Goal: Task Accomplishment & Management: Complete application form

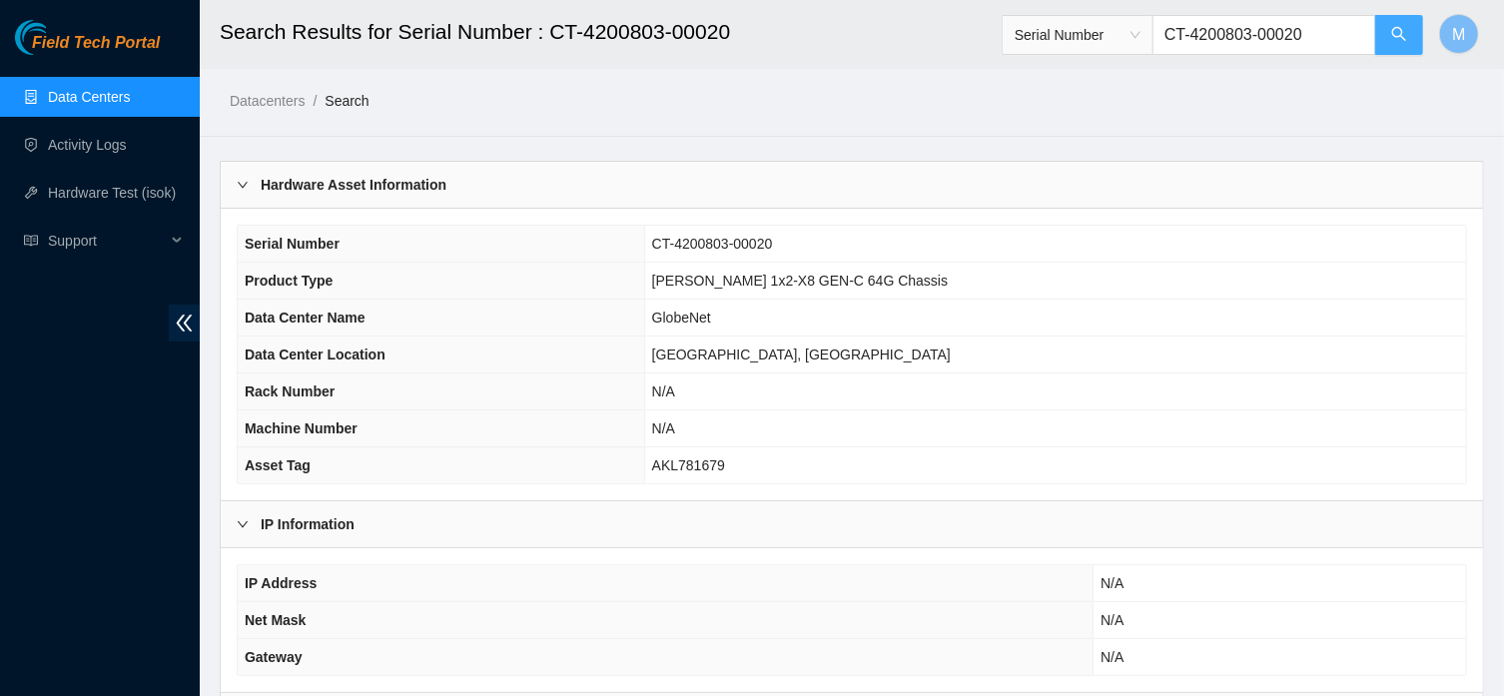
click at [1395, 37] on icon "search" at bounding box center [1399, 34] width 14 height 14
click at [1351, 27] on input "CT-4200803-00020" at bounding box center [1264, 35] width 224 height 40
click at [1397, 54] on button "button" at bounding box center [1399, 35] width 48 height 40
type input "CT-4200803-00021"
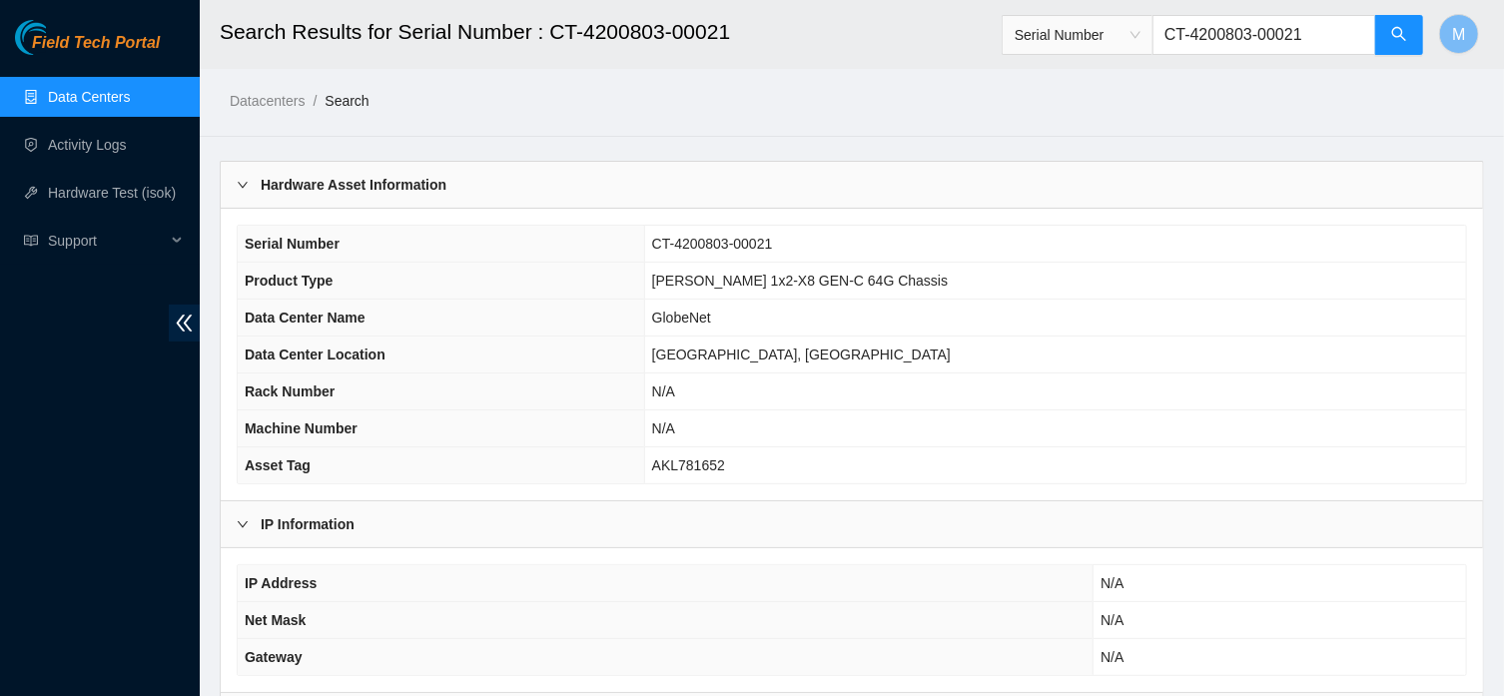
click at [117, 102] on link "Data Centers" at bounding box center [89, 97] width 82 height 16
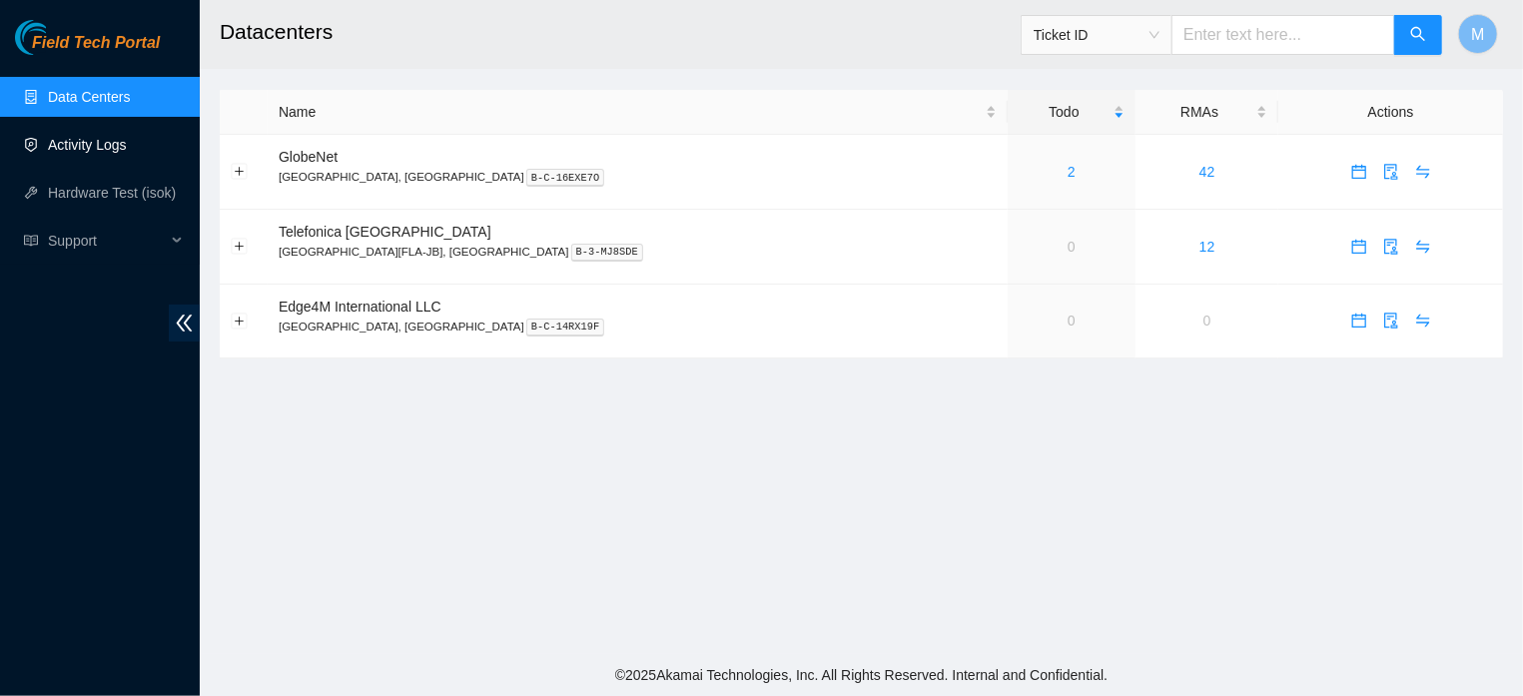
click at [95, 141] on link "Activity Logs" at bounding box center [87, 145] width 79 height 16
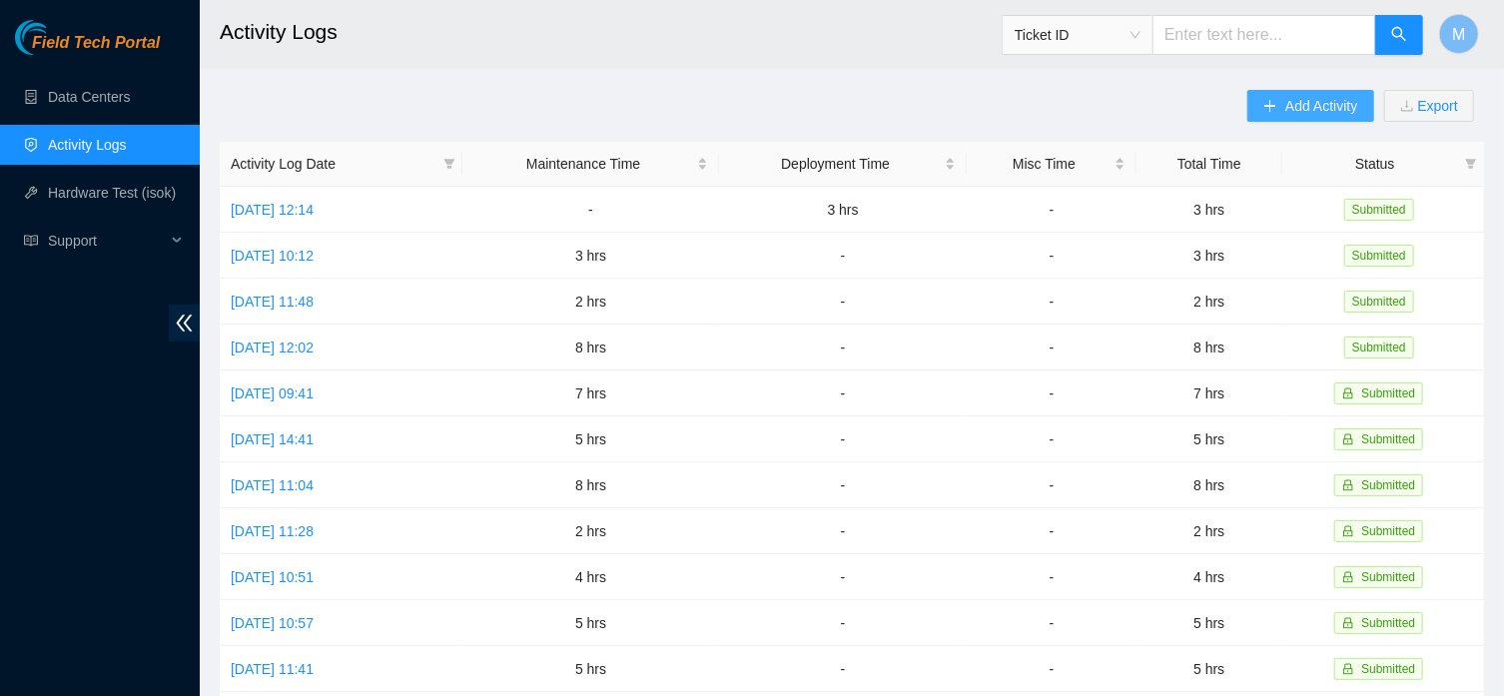
click at [1285, 115] on span "Add Activity" at bounding box center [1321, 106] width 72 height 22
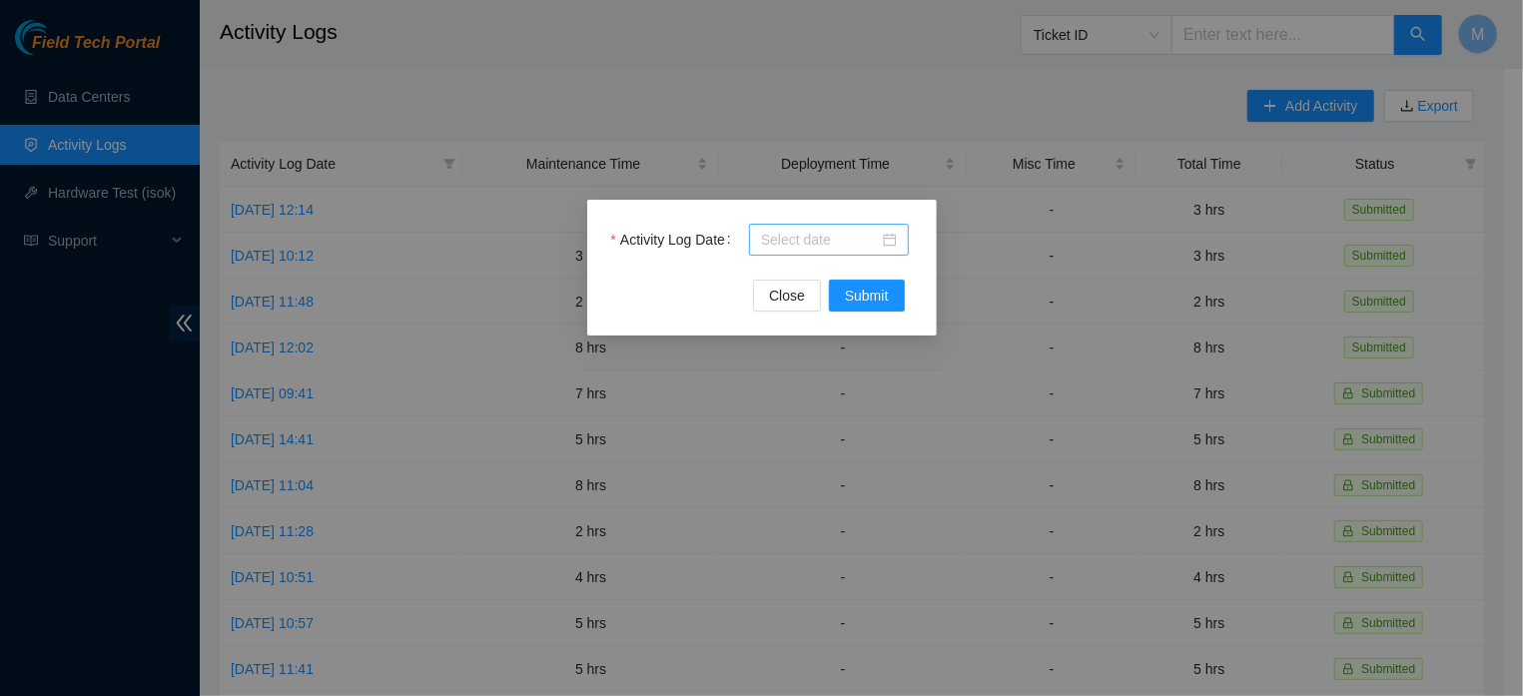
click at [879, 246] on input "Activity Log Date" at bounding box center [820, 240] width 118 height 22
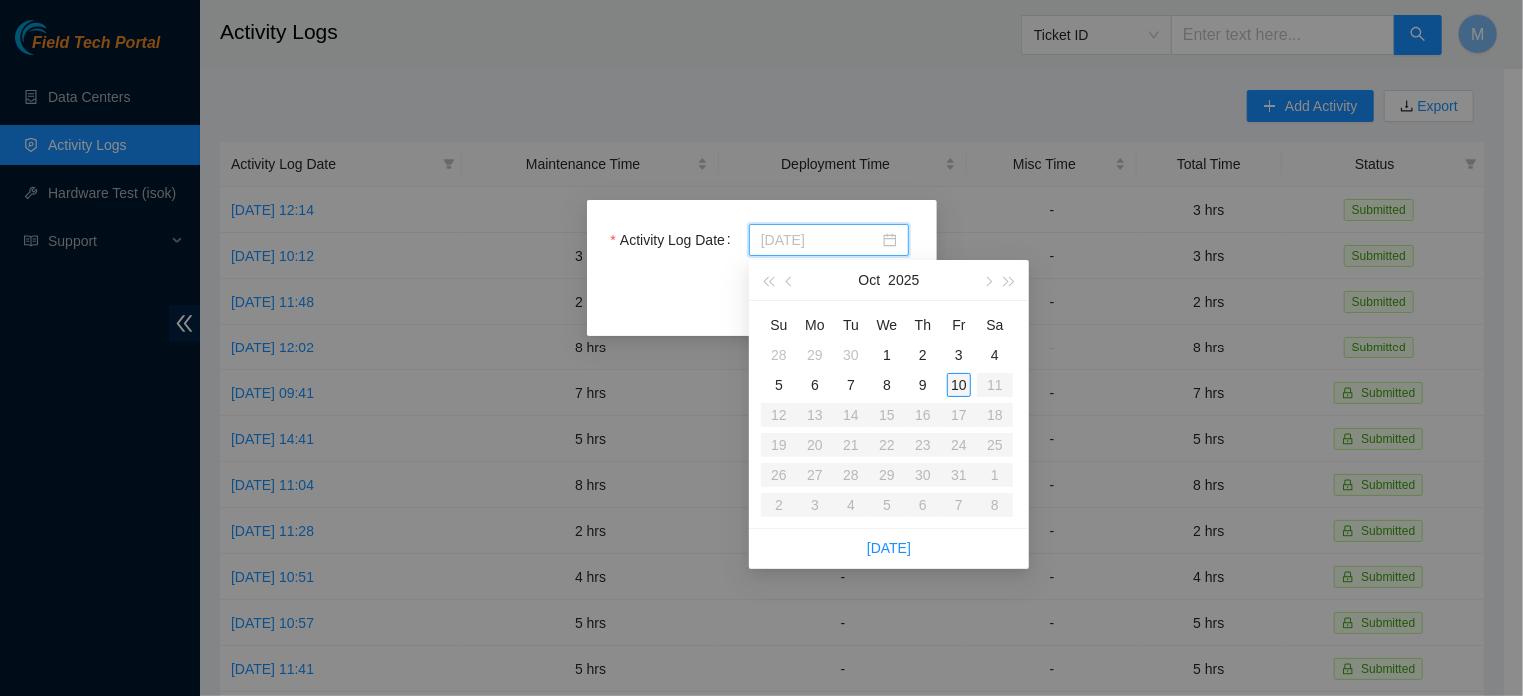
type input "[DATE]"
click at [957, 380] on div "10" at bounding box center [959, 385] width 24 height 24
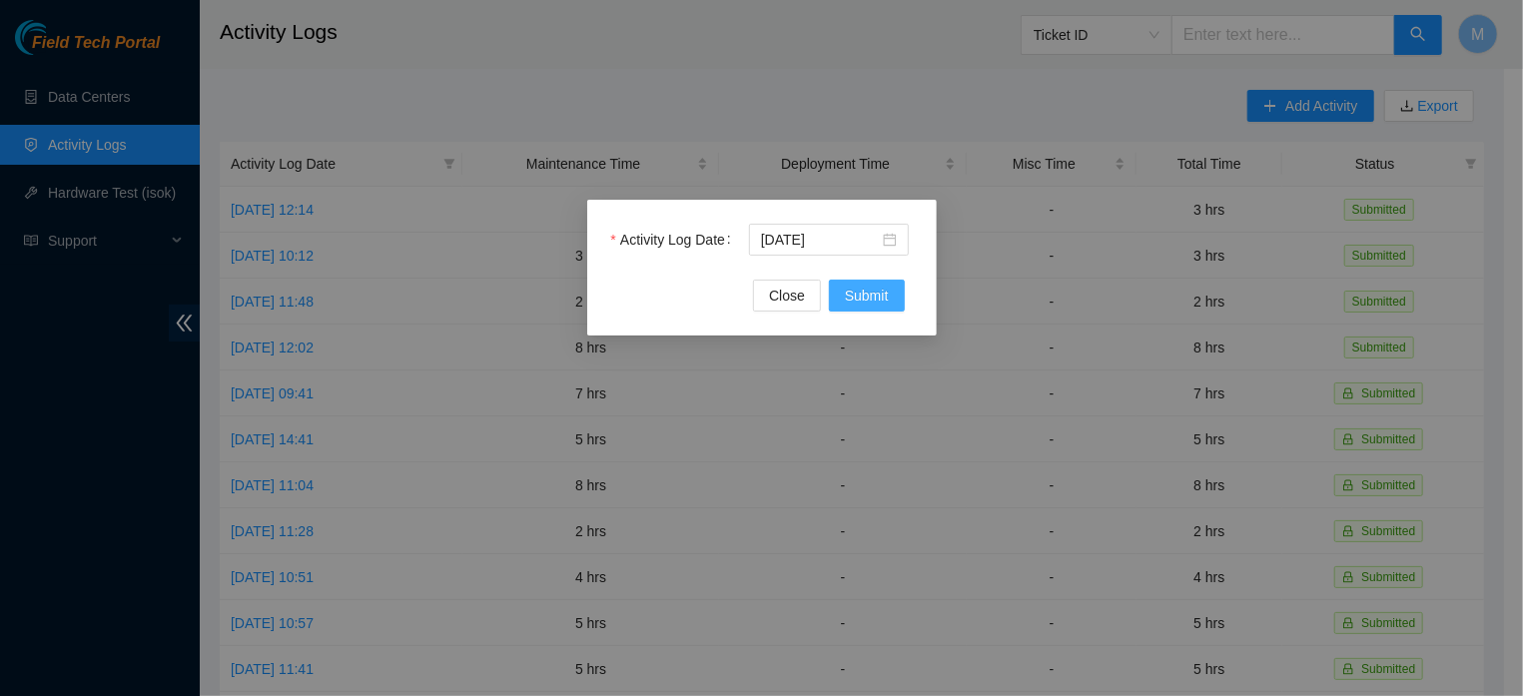
click at [873, 302] on span "Submit" at bounding box center [867, 296] width 44 height 22
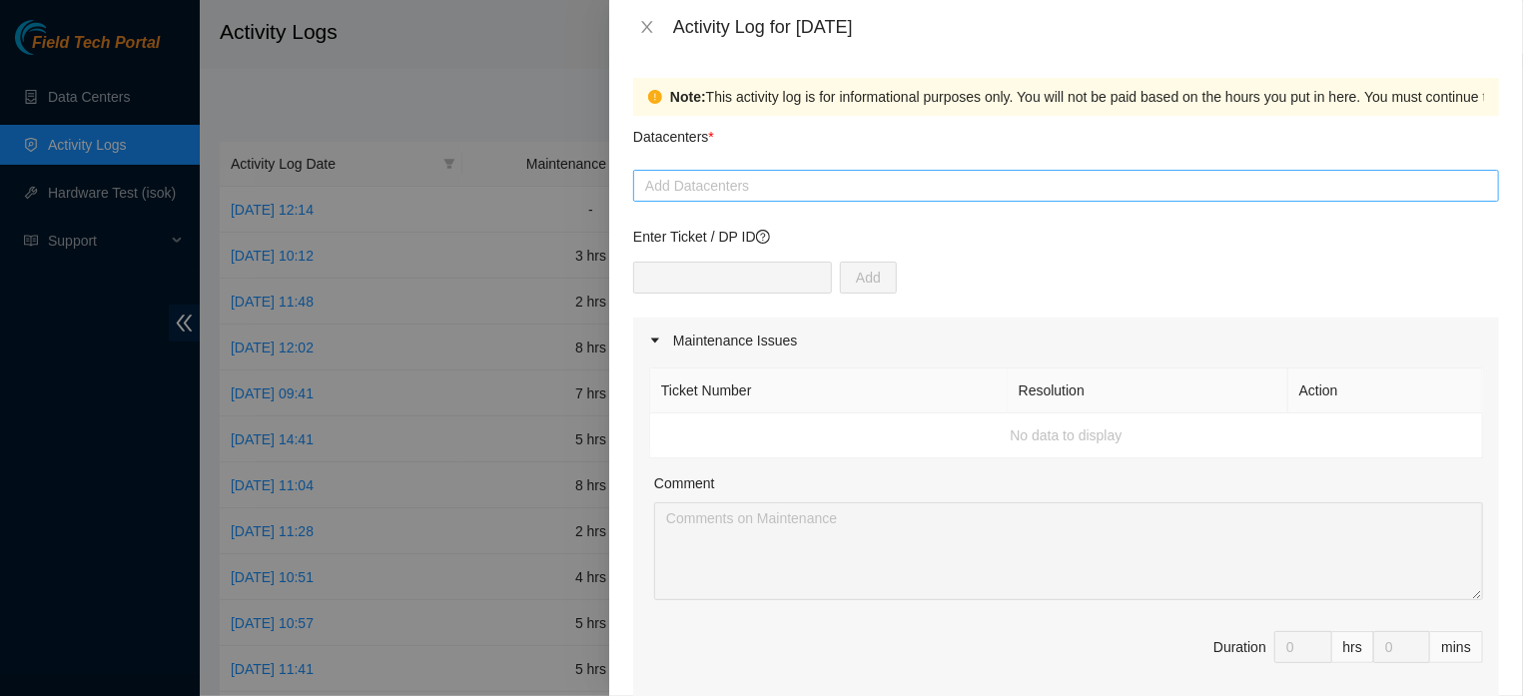
click at [814, 181] on div at bounding box center [1066, 186] width 856 height 24
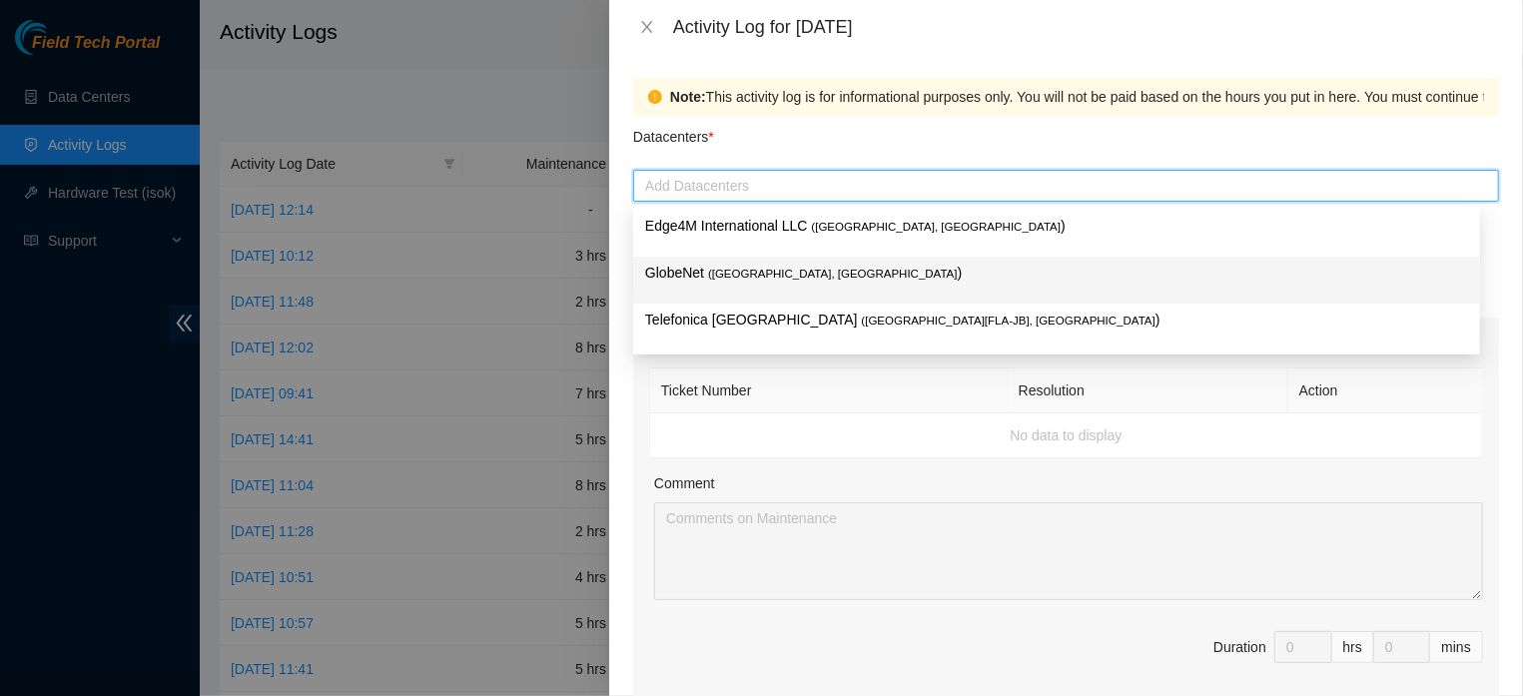
click at [773, 278] on span "( [GEOGRAPHIC_DATA], [GEOGRAPHIC_DATA]" at bounding box center [833, 274] width 250 height 12
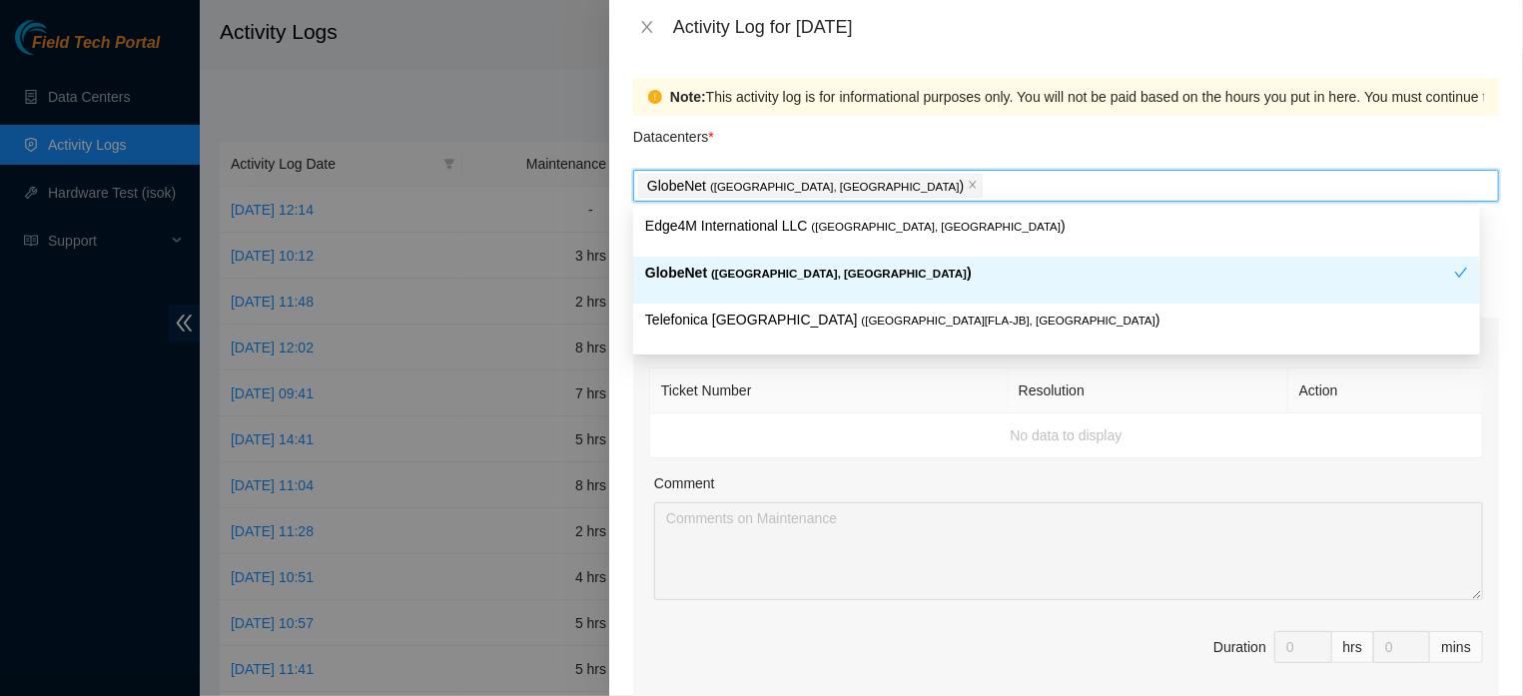
click at [957, 191] on div "GlobeNet ( [GEOGRAPHIC_DATA], [GEOGRAPHIC_DATA] )" at bounding box center [1066, 186] width 856 height 28
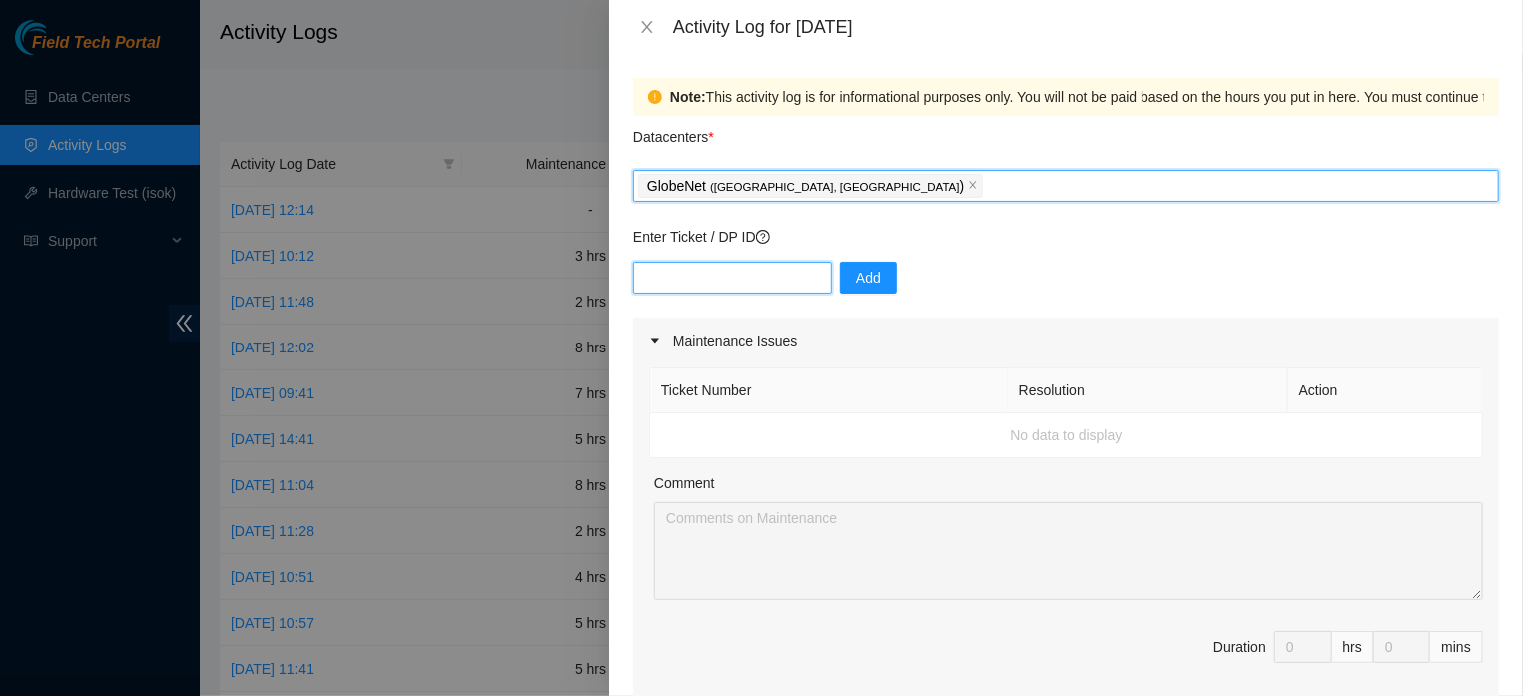
click at [772, 286] on input "text" at bounding box center [732, 278] width 199 height 32
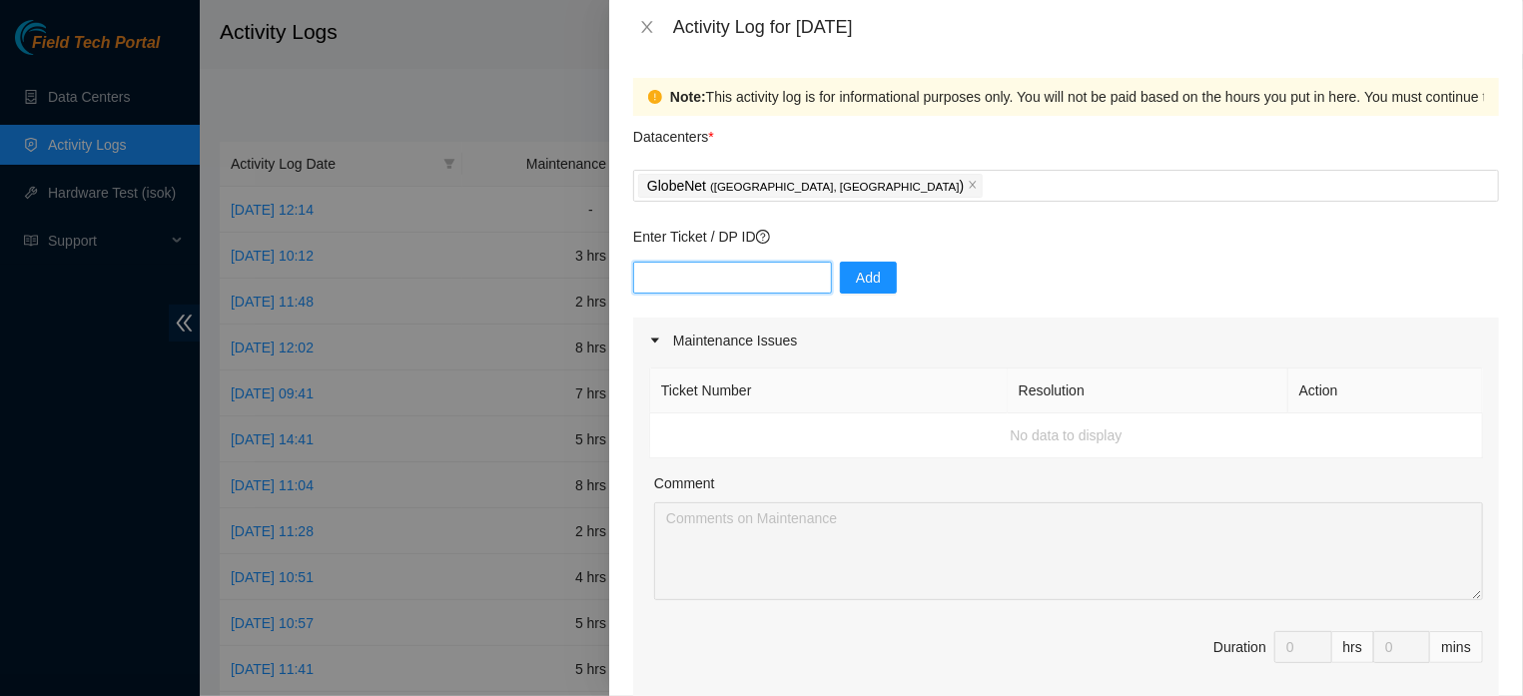
type input "d"
type input "DP84647"
click at [856, 280] on span "Add" at bounding box center [868, 278] width 25 height 22
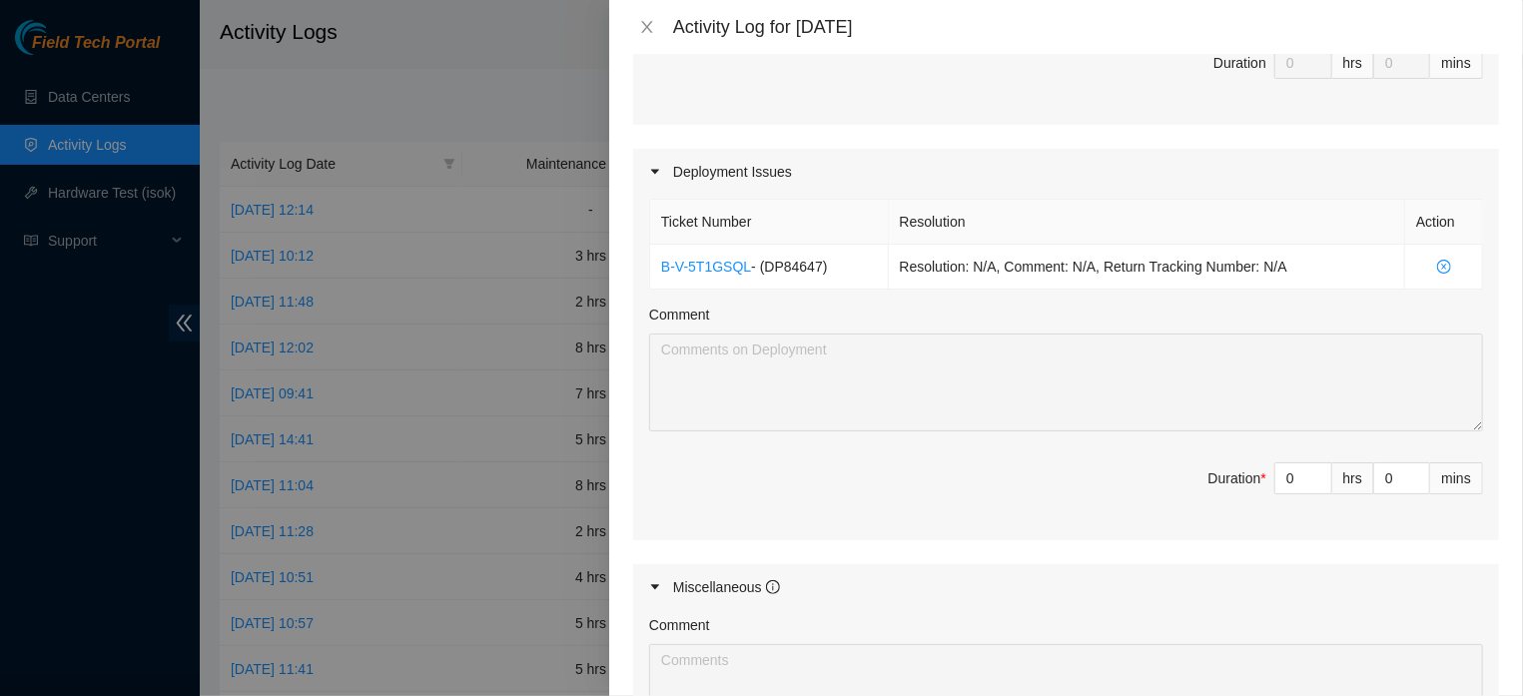
scroll to position [611, 0]
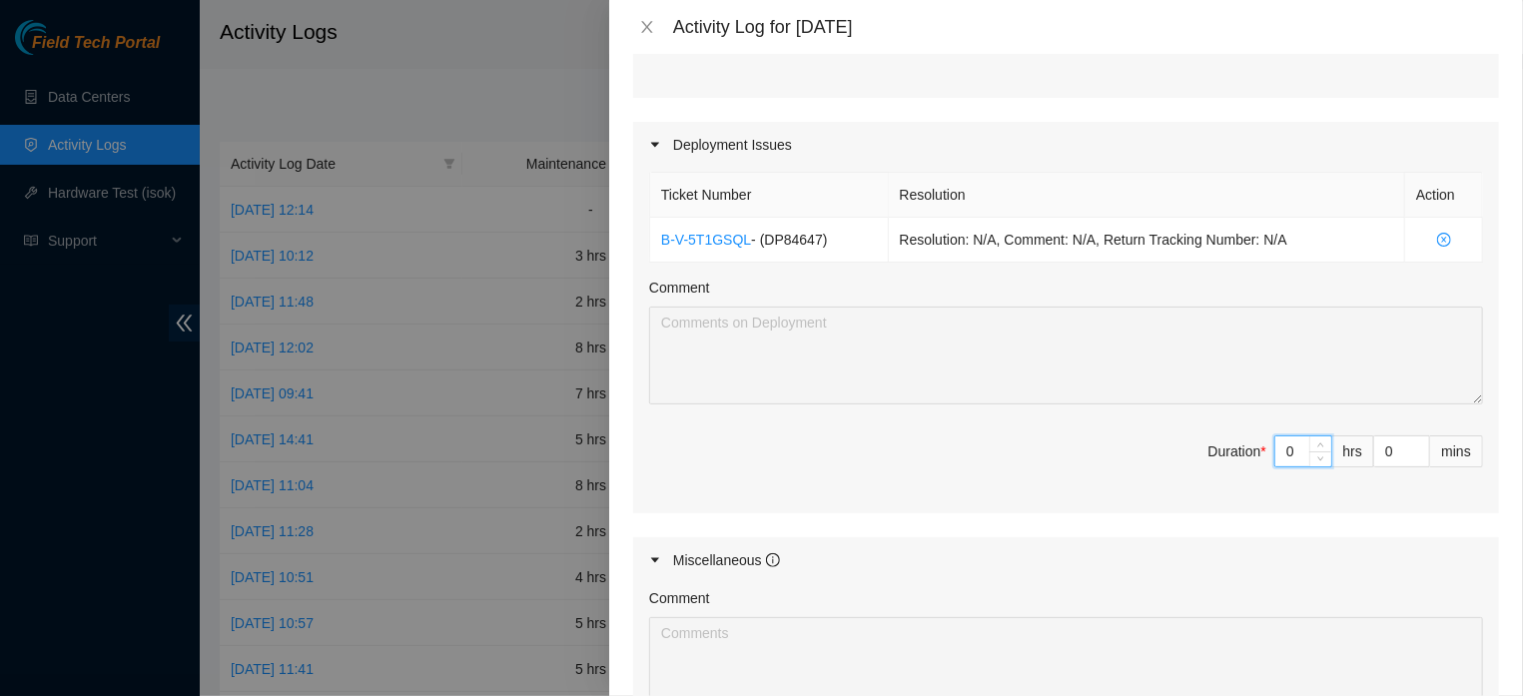
drag, startPoint x: 1272, startPoint y: 486, endPoint x: 1255, endPoint y: 486, distance: 17.0
click at [1275, 466] on input "0" at bounding box center [1303, 451] width 56 height 30
type input "3"
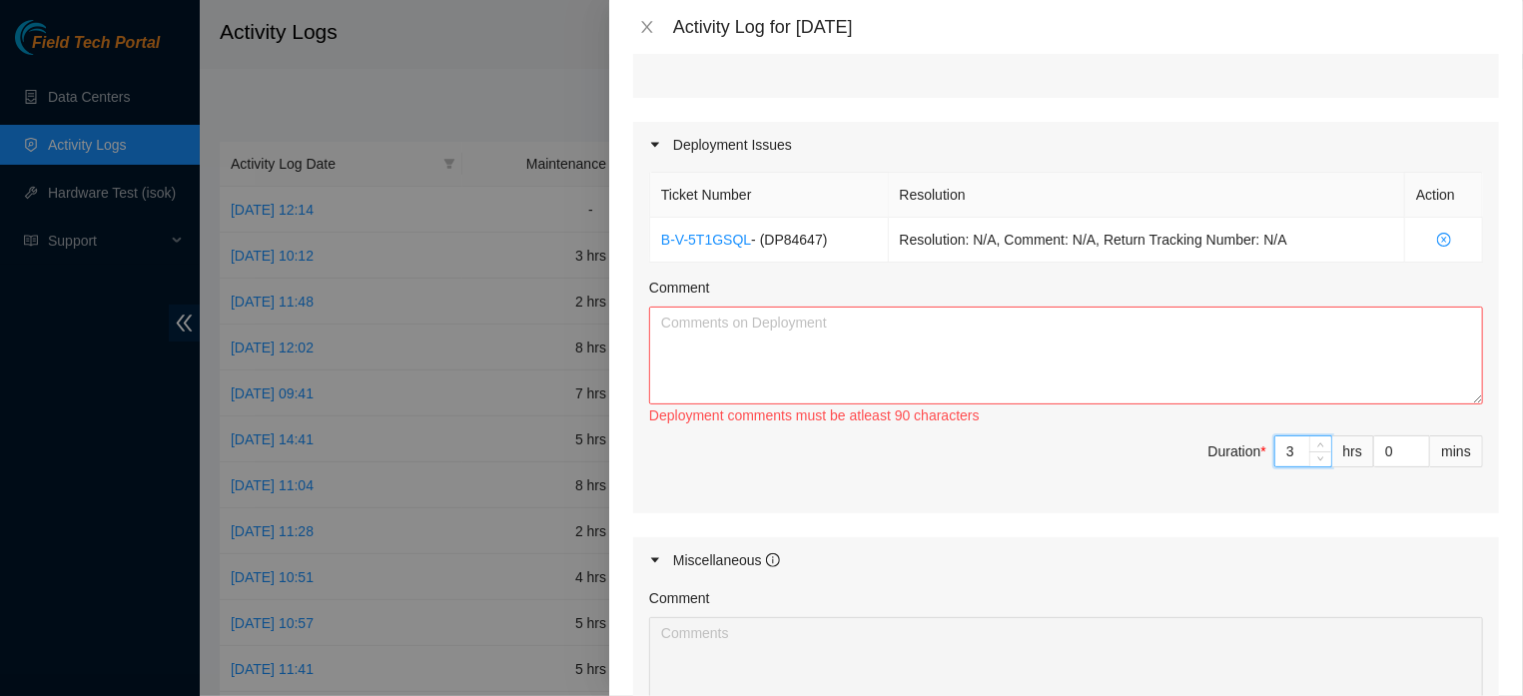
type input "3"
click at [1033, 366] on textarea "Comment" at bounding box center [1066, 356] width 834 height 98
paste textarea "Manufacturing and application of labels, fiber routing; RACK FLZ.[PHONE_NUMBER]…"
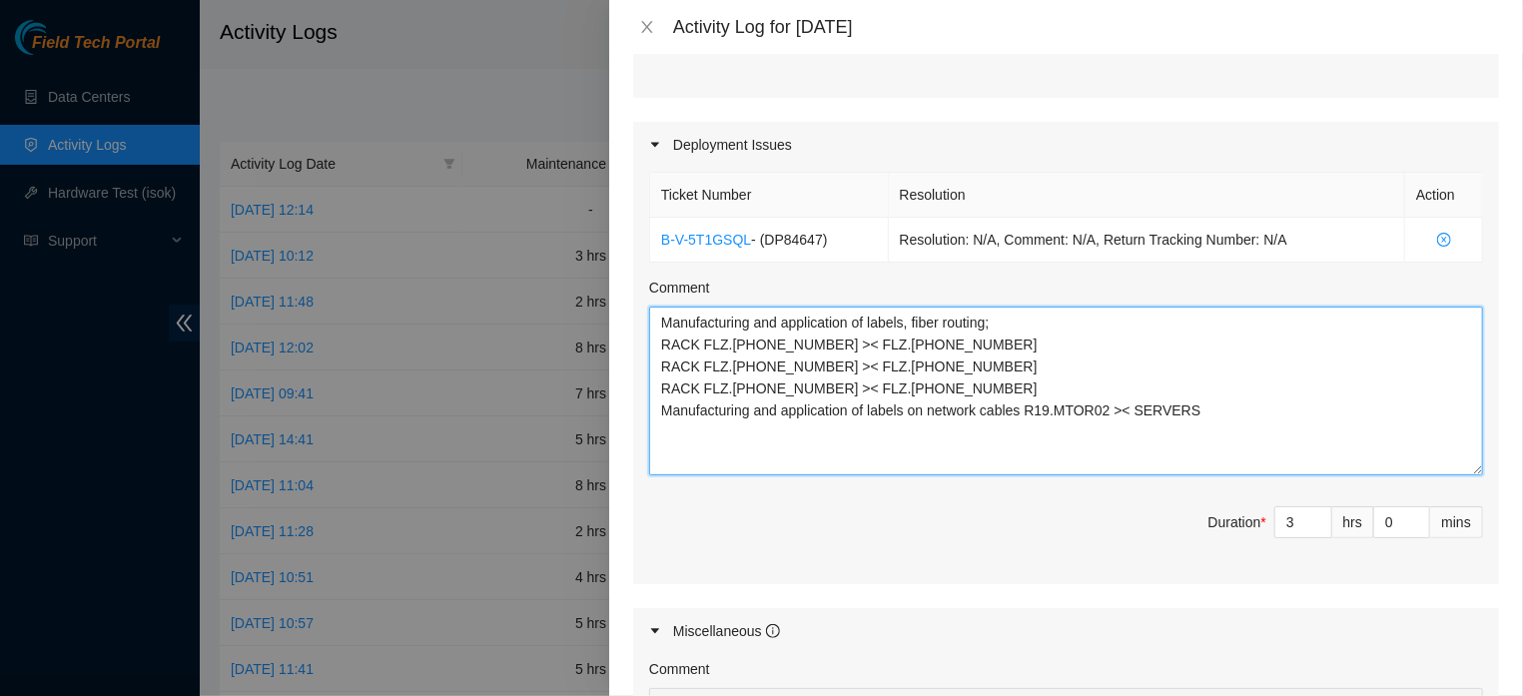
drag, startPoint x: 1455, startPoint y: 436, endPoint x: 1464, endPoint y: 488, distance: 52.7
click at [1464, 475] on textarea "Manufacturing and application of labels, fiber routing; RACK FLZ.[PHONE_NUMBER]…" at bounding box center [1066, 391] width 834 height 169
type textarea "Manufacturing and application of labels, fiber routing; RACK FLZ.[PHONE_NUMBER]…"
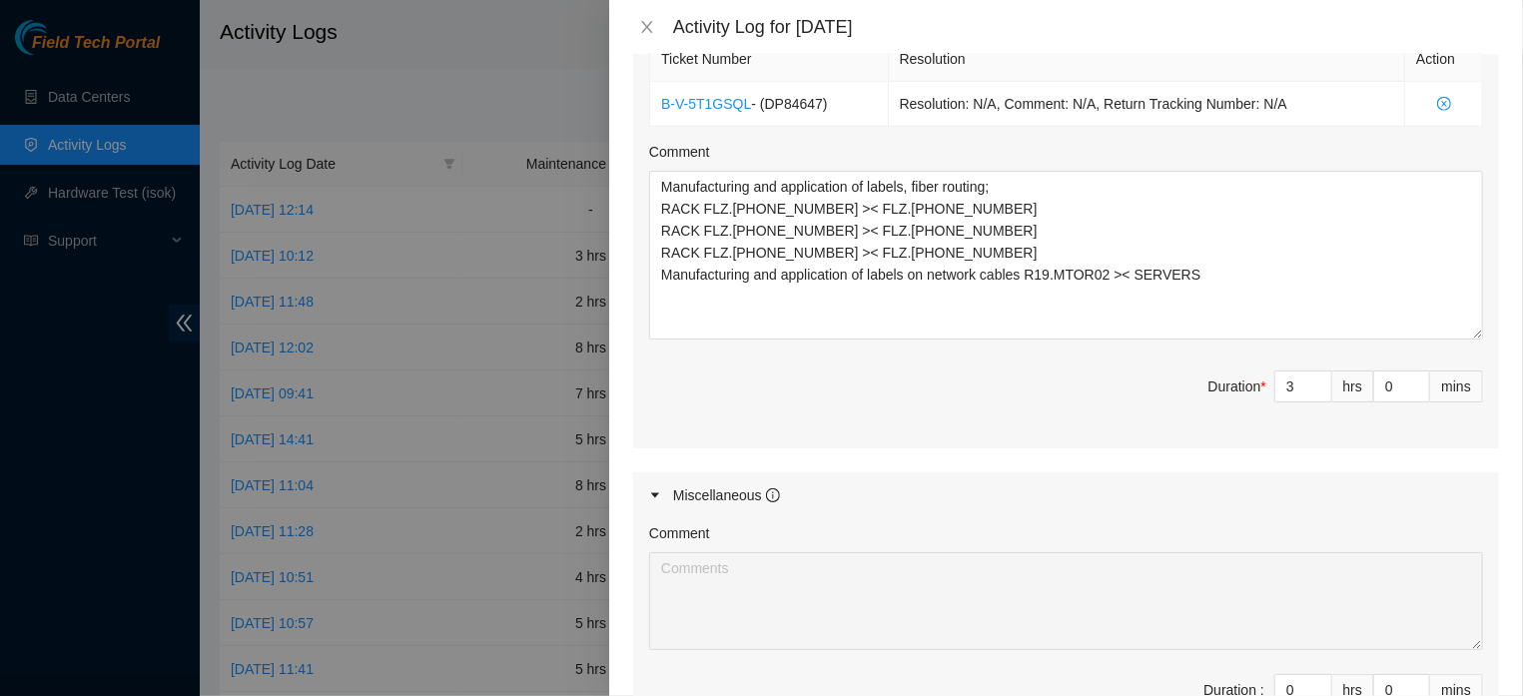
scroll to position [1057, 0]
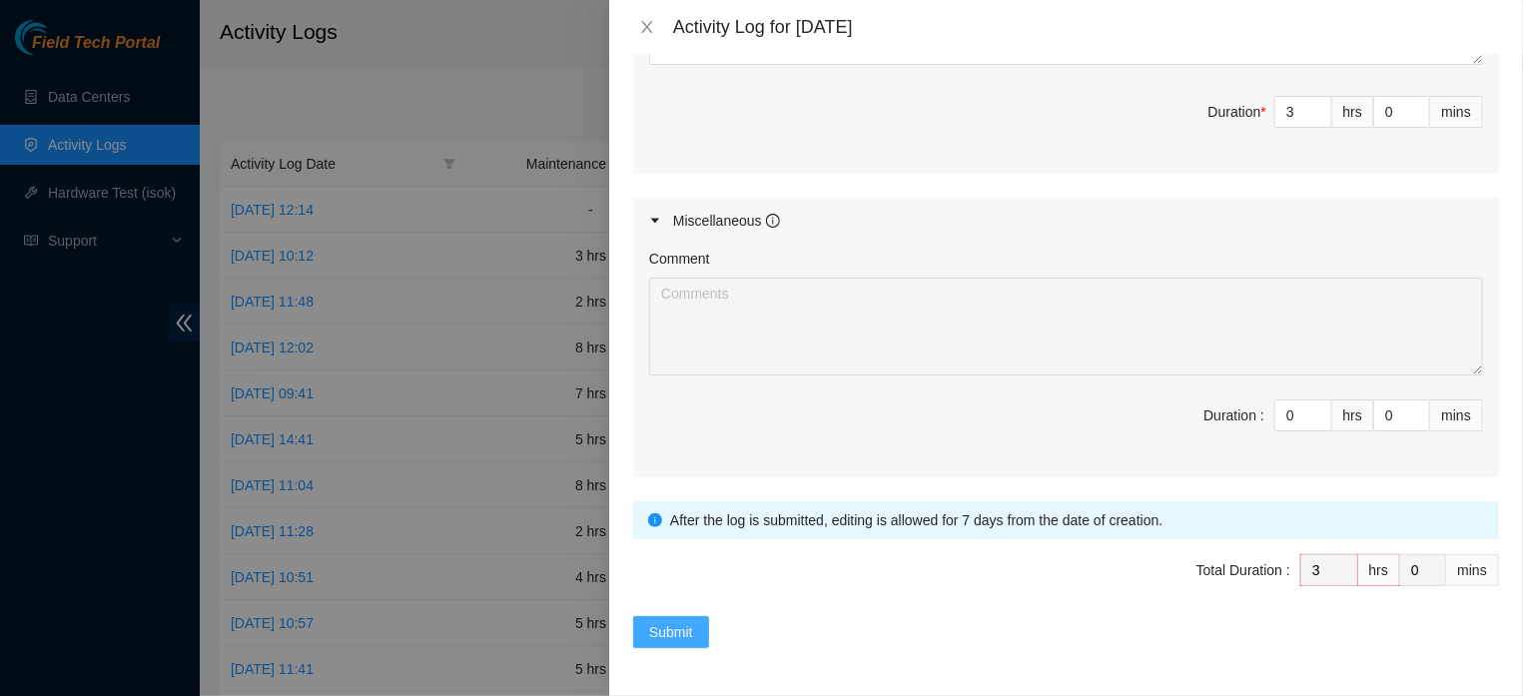
click at [698, 628] on button "Submit" at bounding box center [671, 632] width 76 height 32
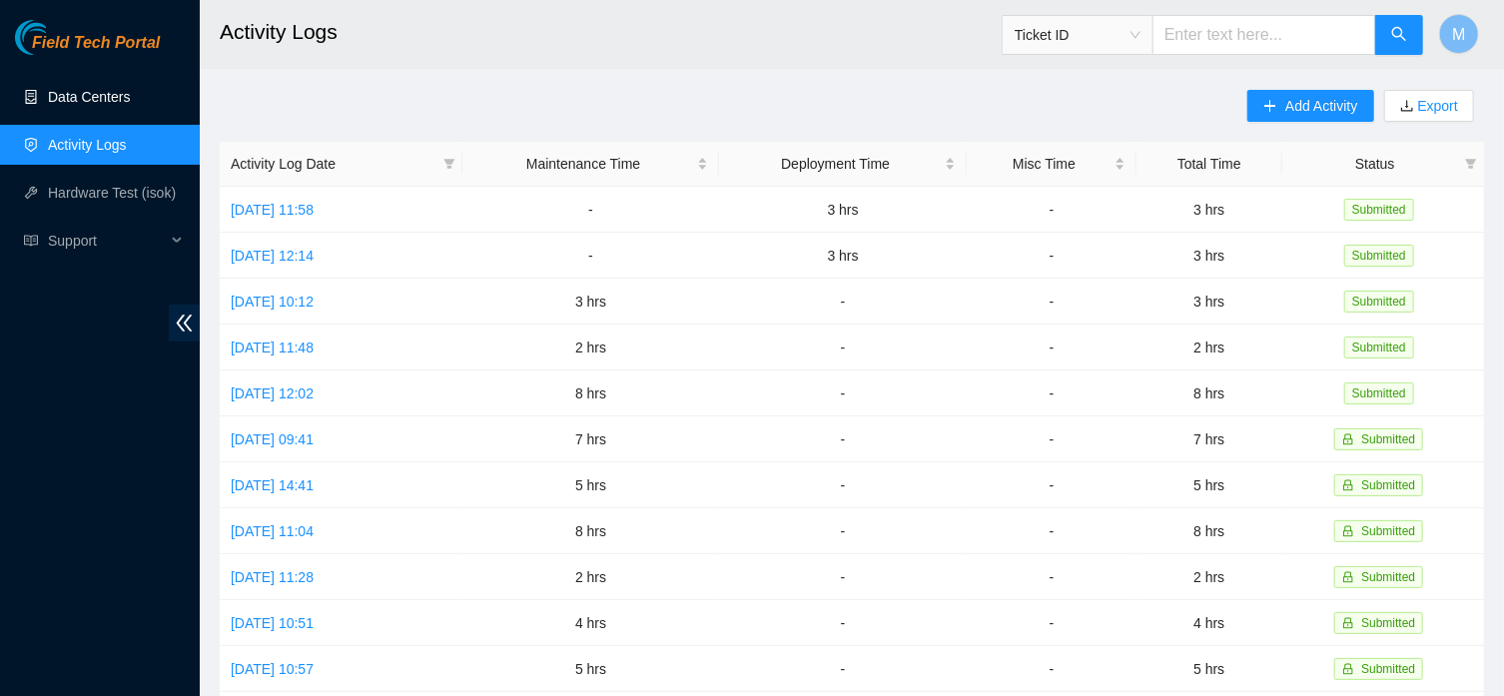
click at [88, 102] on link "Data Centers" at bounding box center [89, 97] width 82 height 16
